Goal: Entertainment & Leisure: Consume media (video, audio)

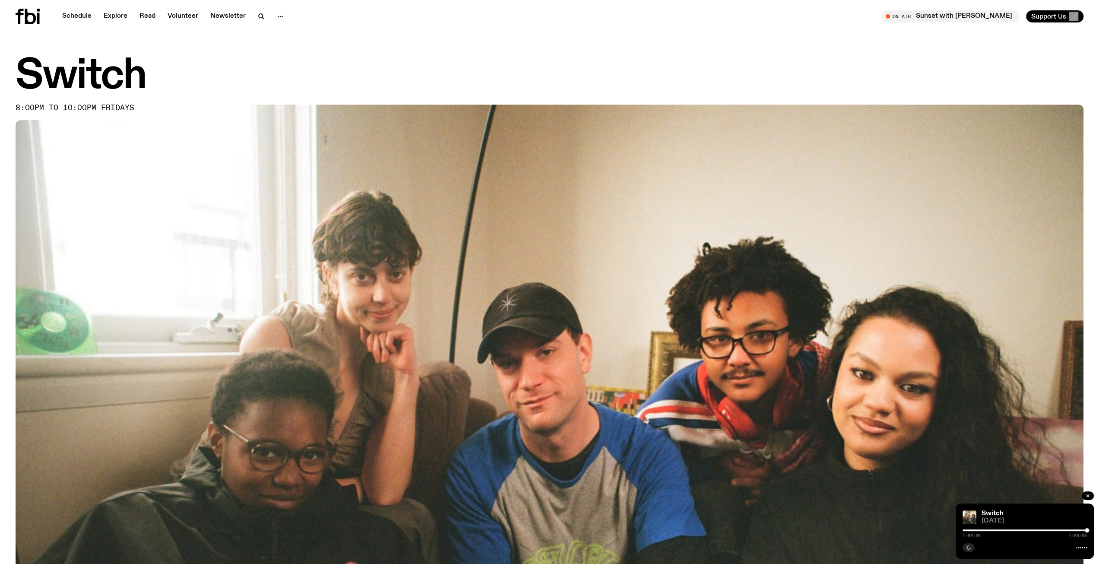
click at [14, 24] on div "Schedule Explore Read Volunteer Newsletter On Air Sunset with [PERSON_NAME] Tun…" at bounding box center [549, 16] width 1099 height 33
click at [34, 19] on icon at bounding box center [30, 17] width 11 height 16
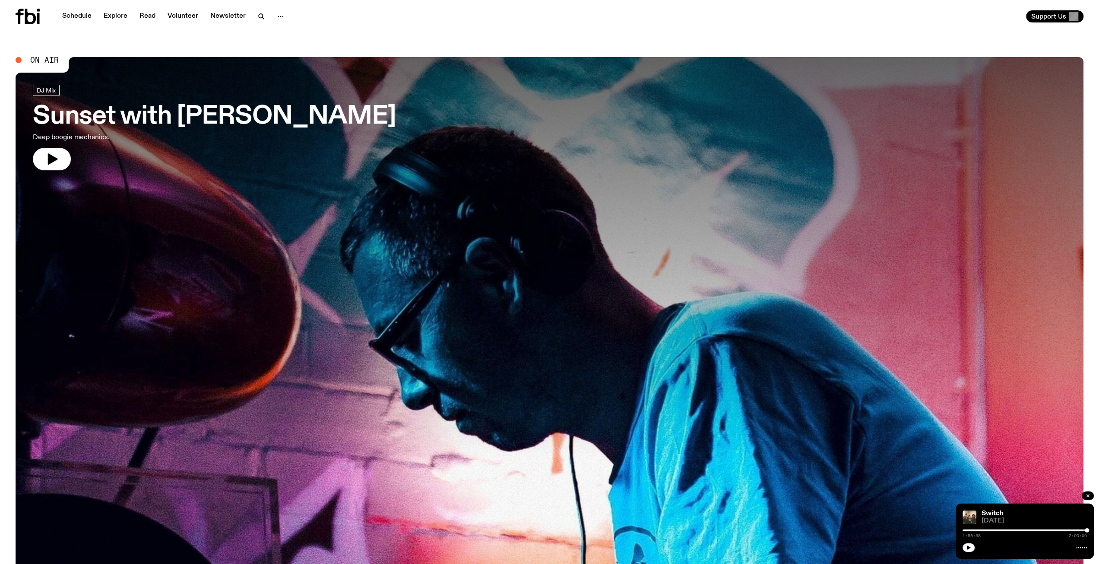
click at [1085, 491] on div at bounding box center [1088, 496] width 12 height 10
click at [1088, 495] on icon "button" at bounding box center [1088, 495] width 3 height 3
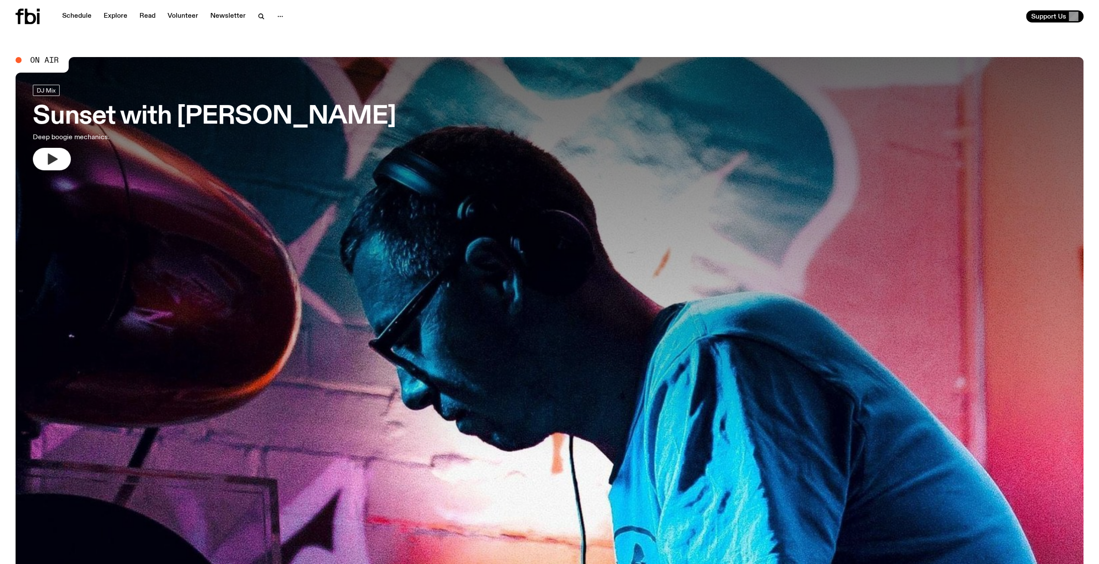
click at [50, 156] on icon "button" at bounding box center [53, 158] width 10 height 11
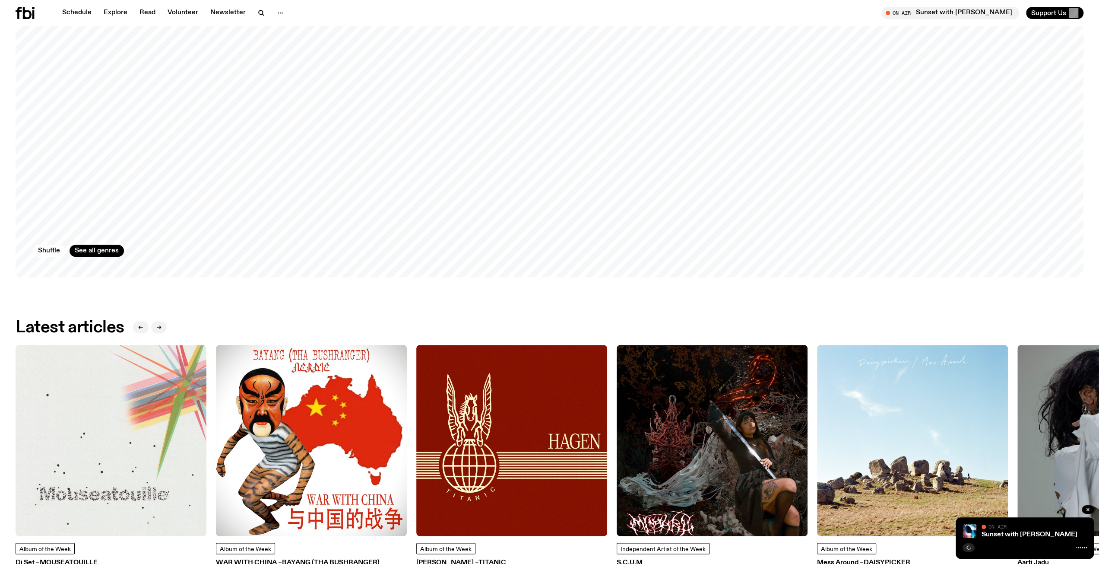
scroll to position [1280, 0]
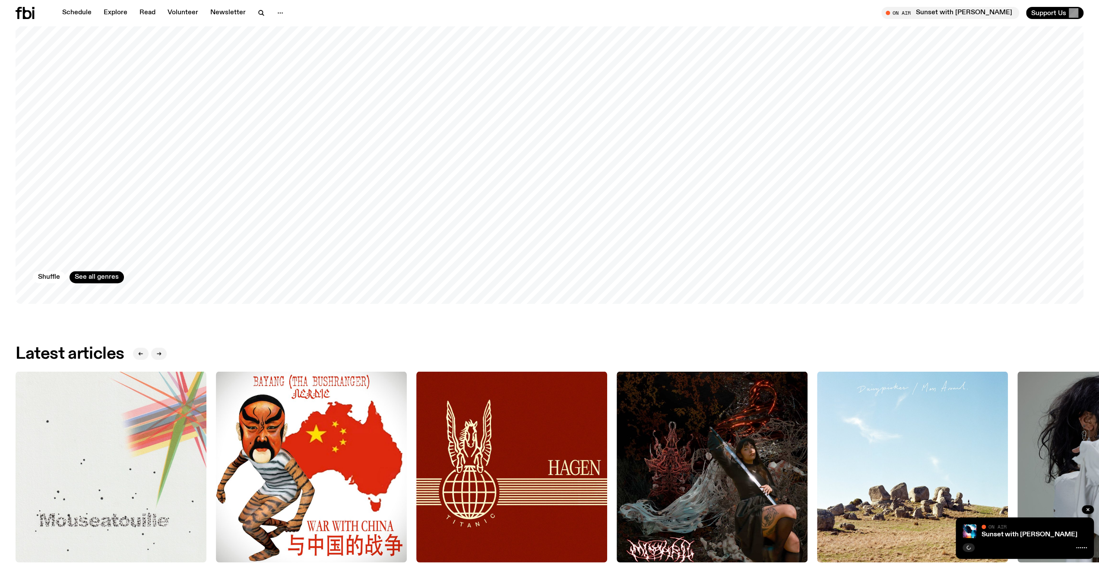
click at [680, 494] on img at bounding box center [712, 466] width 191 height 191
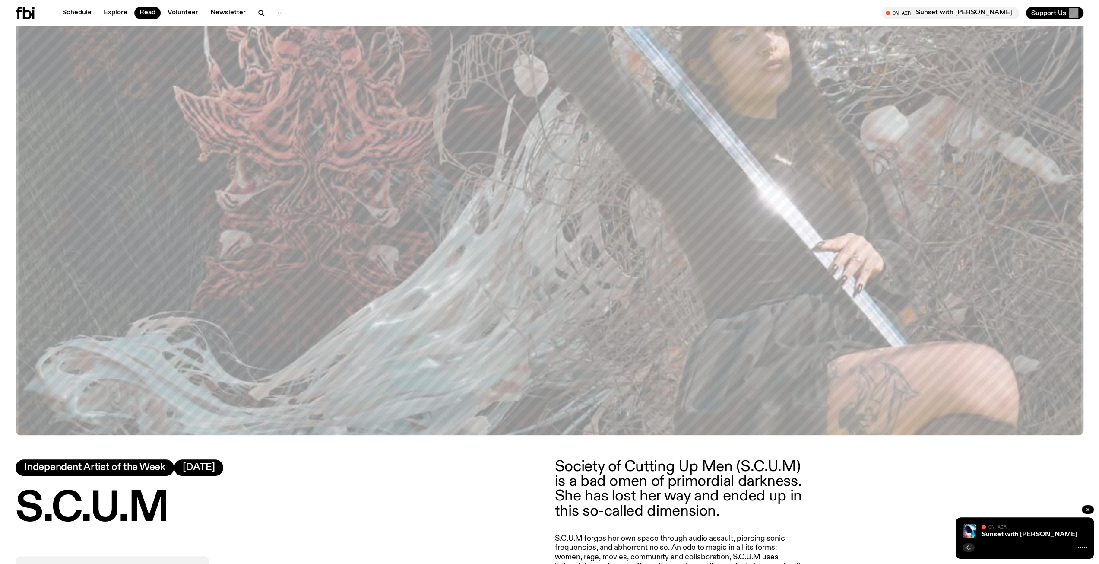
scroll to position [296, 0]
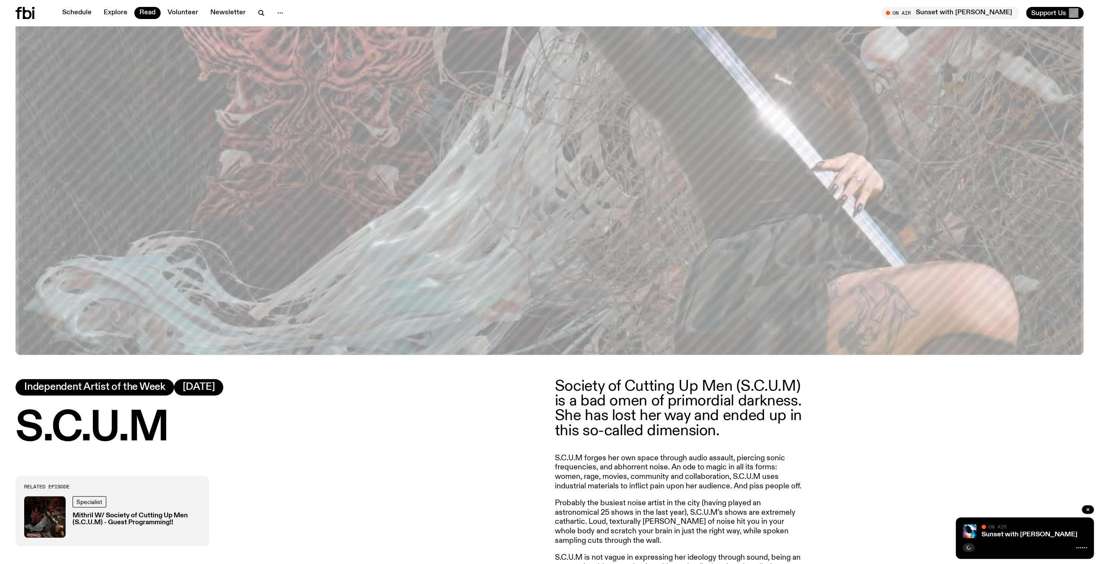
click at [49, 523] on img at bounding box center [44, 516] width 41 height 41
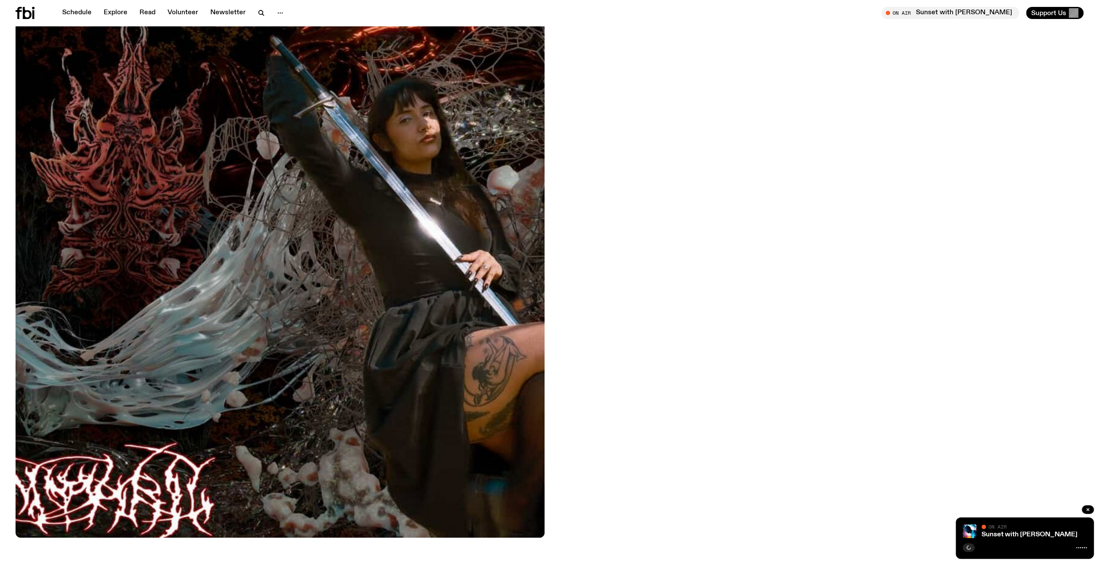
scroll to position [295, 0]
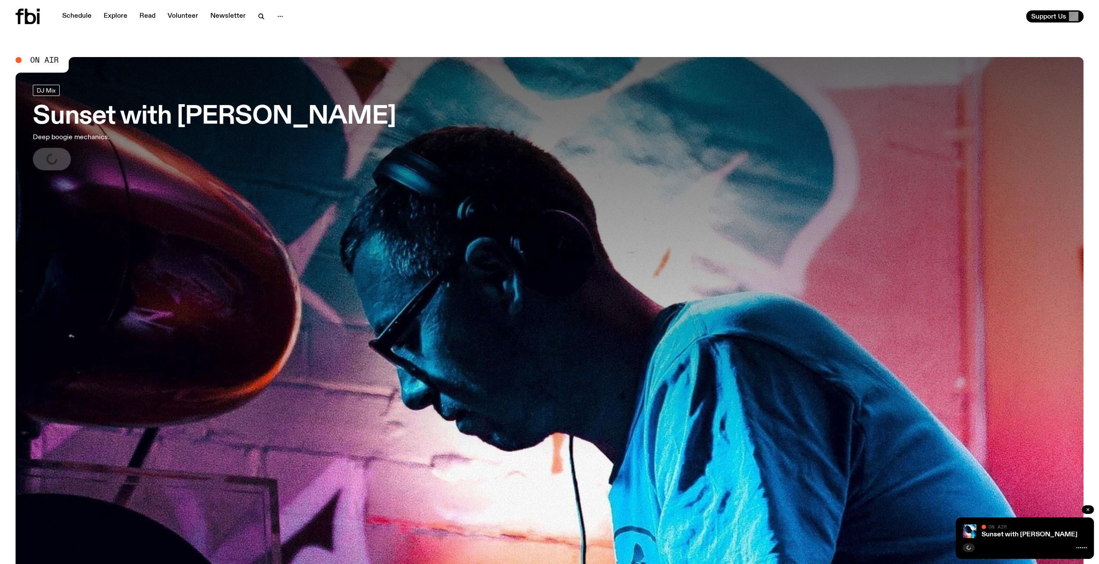
click at [1089, 510] on icon "button" at bounding box center [1087, 509] width 5 height 5
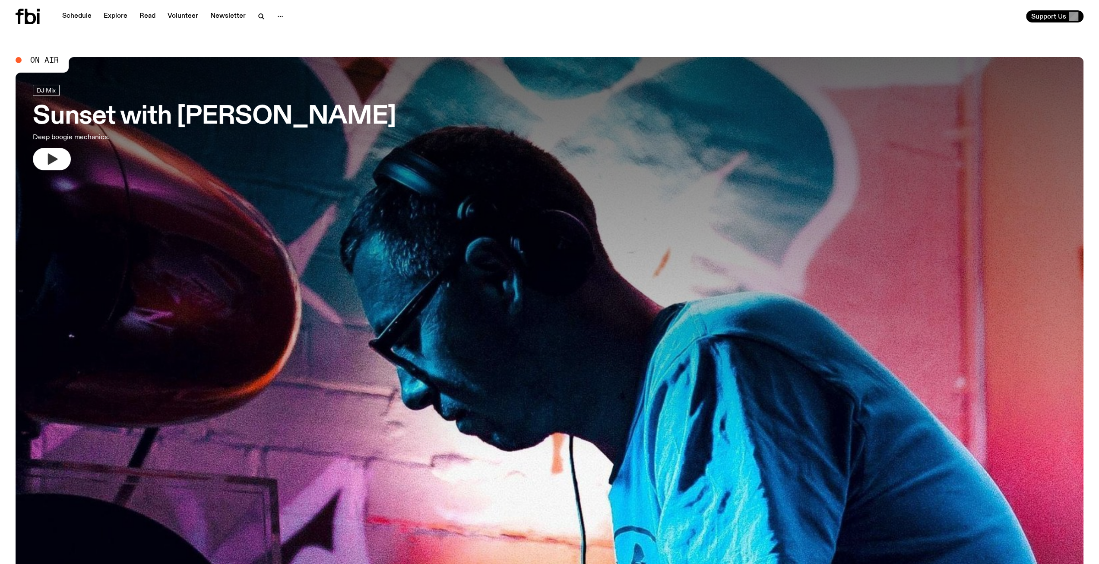
click at [54, 153] on icon "button" at bounding box center [52, 159] width 14 height 14
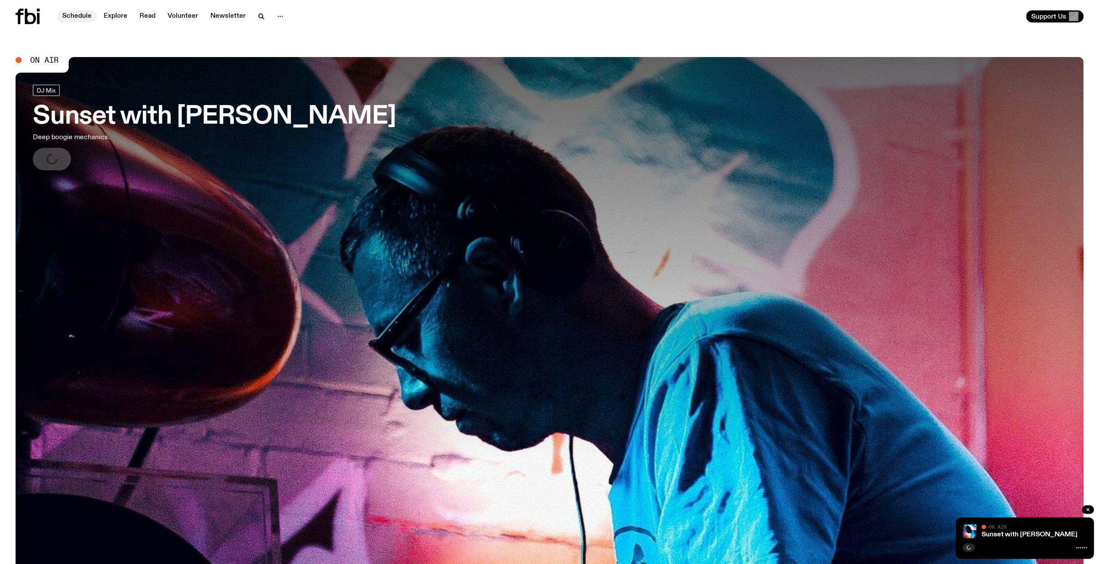
click at [70, 17] on link "Schedule" at bounding box center [77, 16] width 40 height 12
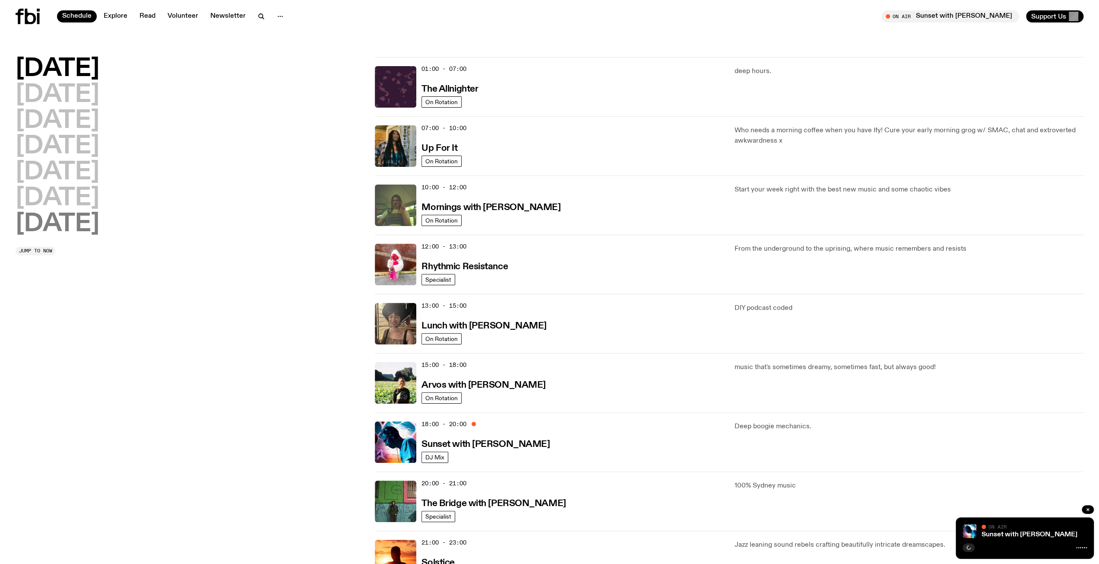
click at [79, 221] on h2 "Sunday" at bounding box center [58, 224] width 84 height 24
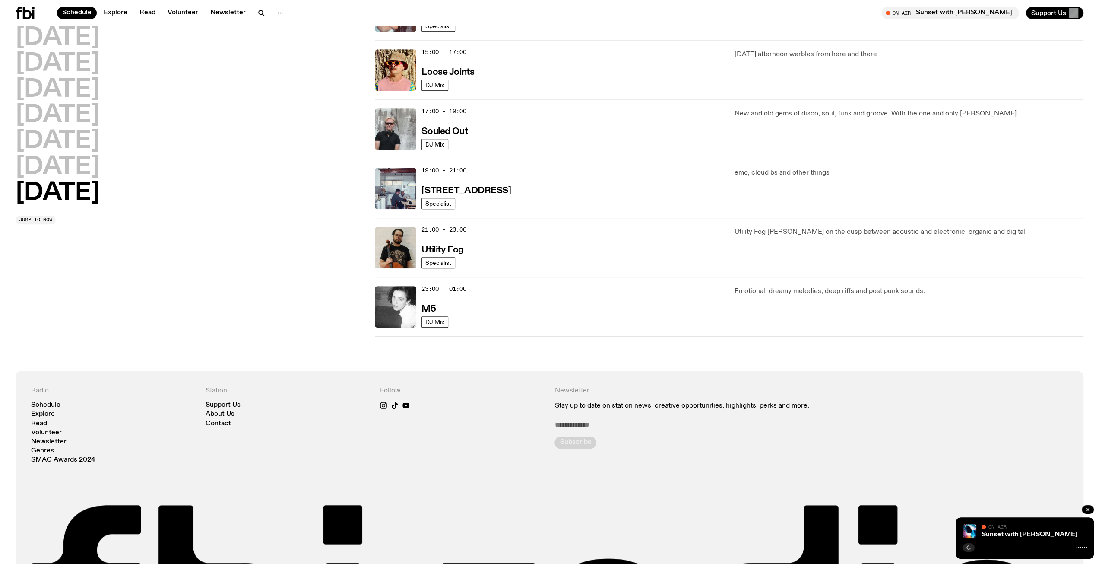
scroll to position [517, 0]
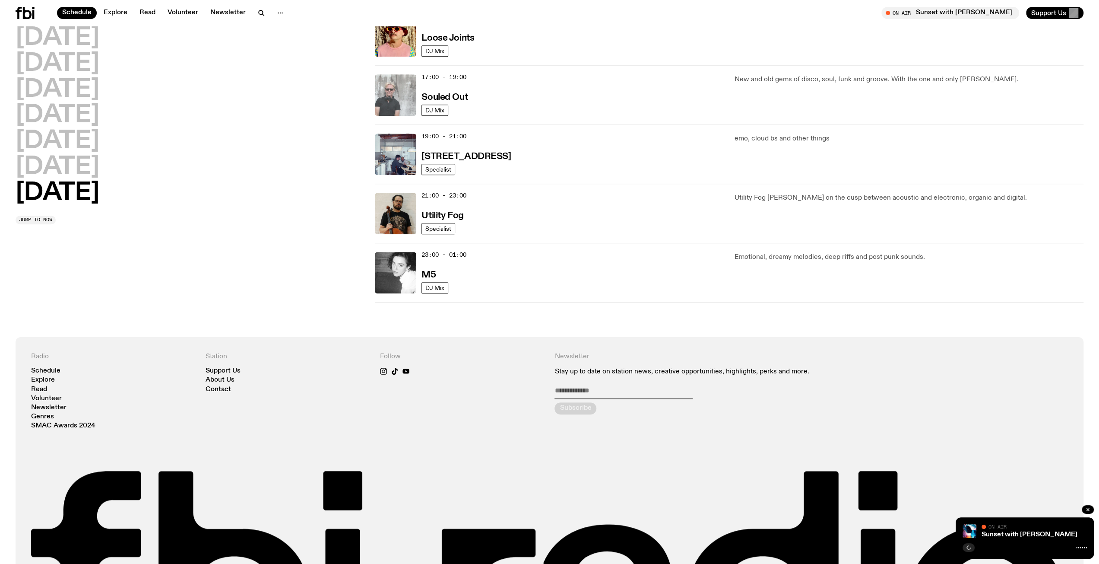
click at [395, 91] on img at bounding box center [395, 94] width 41 height 41
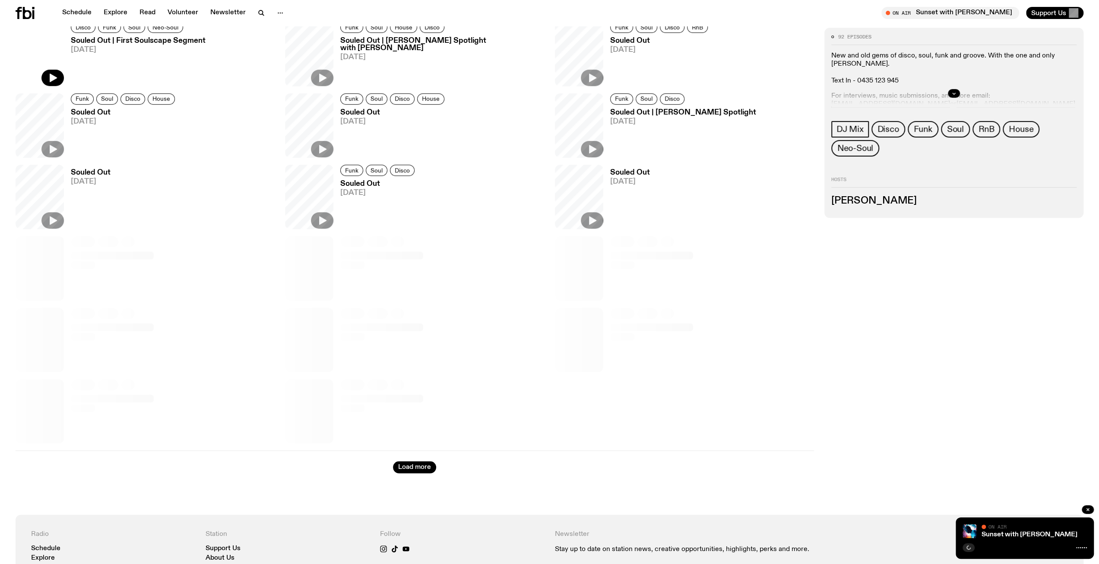
scroll to position [486, 0]
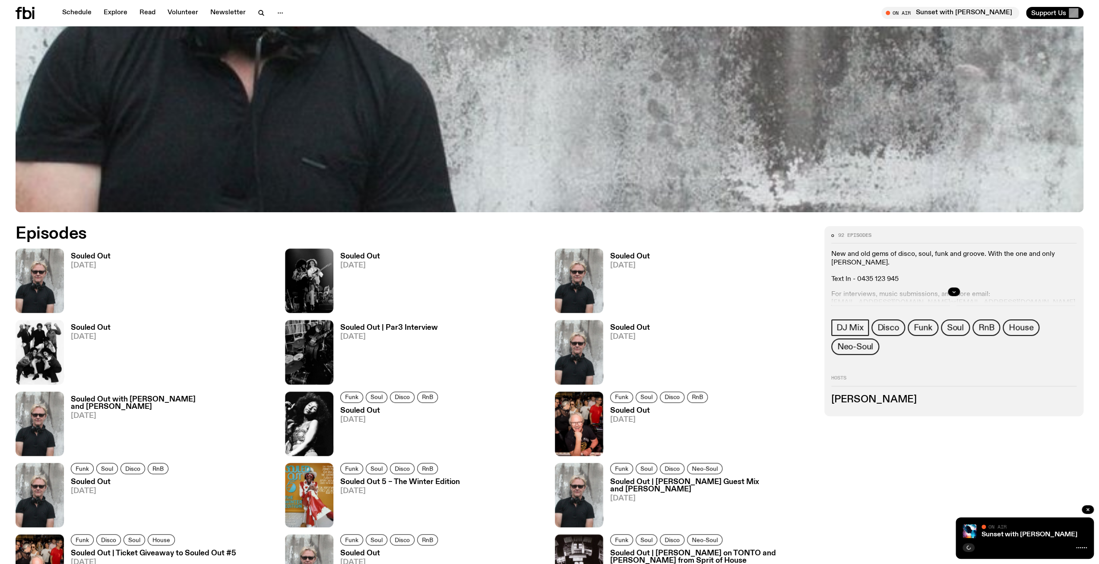
click at [36, 276] on img at bounding box center [40, 280] width 48 height 64
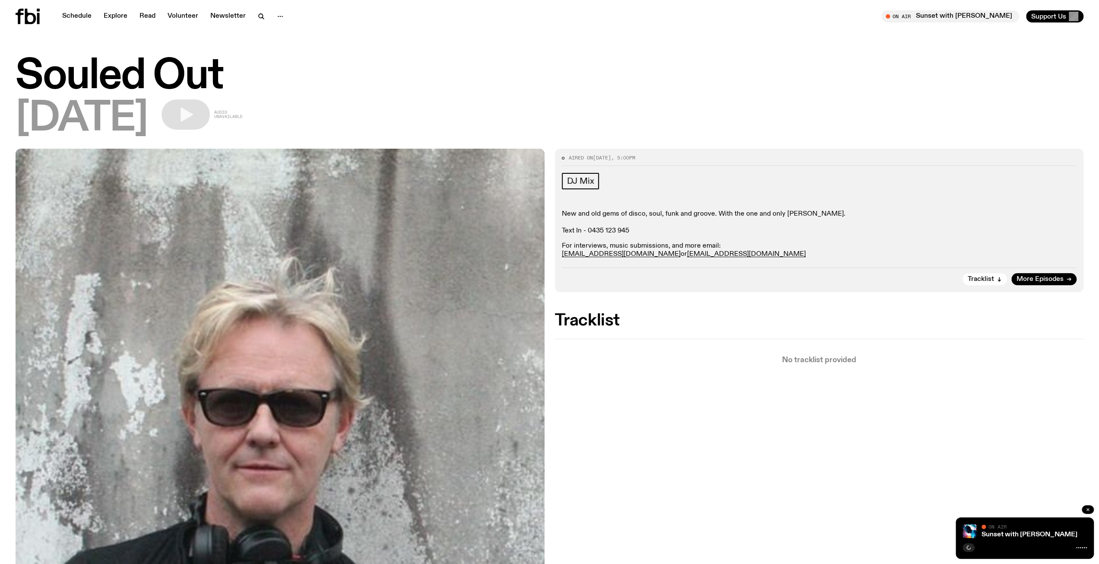
click at [1084, 510] on button "button" at bounding box center [1088, 509] width 12 height 9
